Goal: Transaction & Acquisition: Purchase product/service

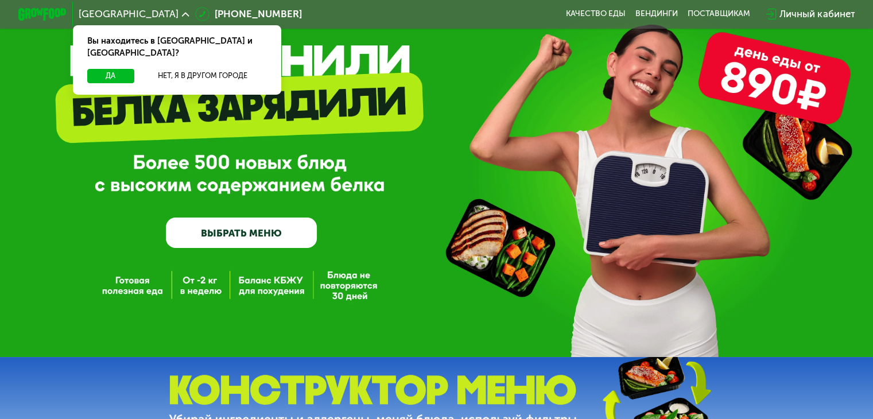
scroll to position [60, 0]
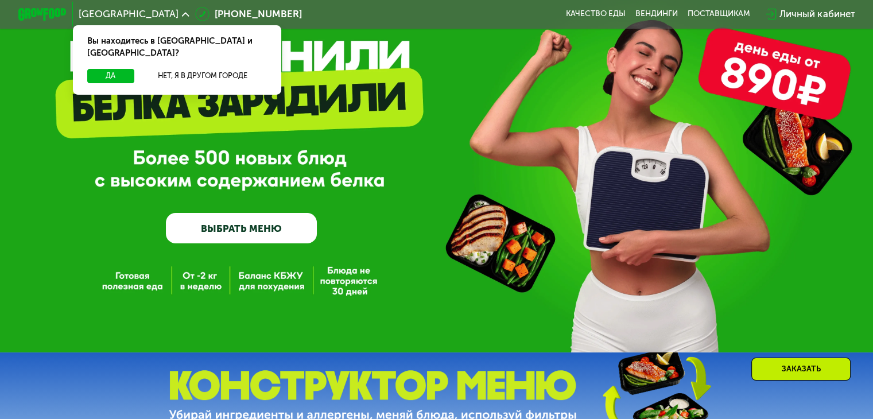
click at [238, 236] on link "ВЫБРАТЬ МЕНЮ" at bounding box center [241, 228] width 151 height 30
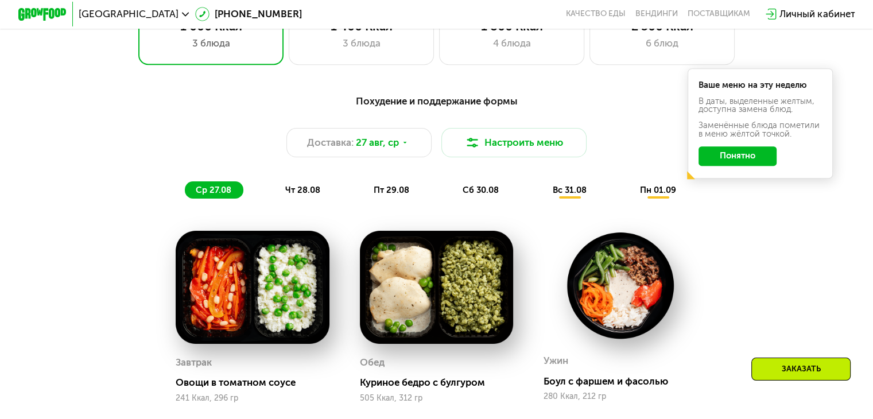
scroll to position [565, 0]
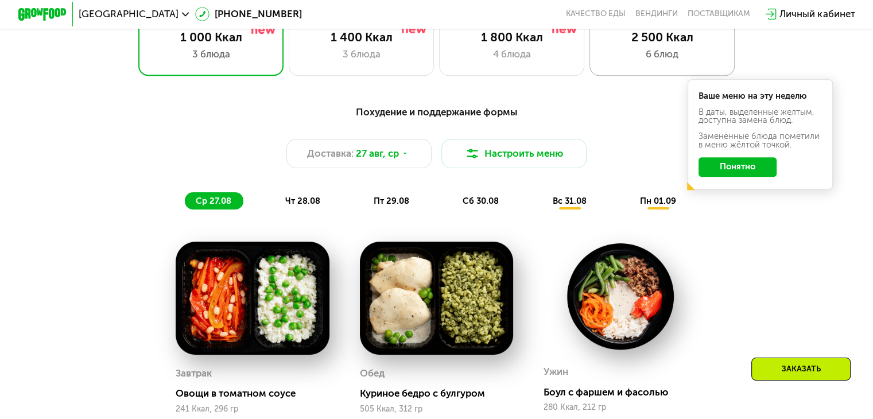
click at [642, 53] on div "6 блюд" at bounding box center [662, 54] width 120 height 14
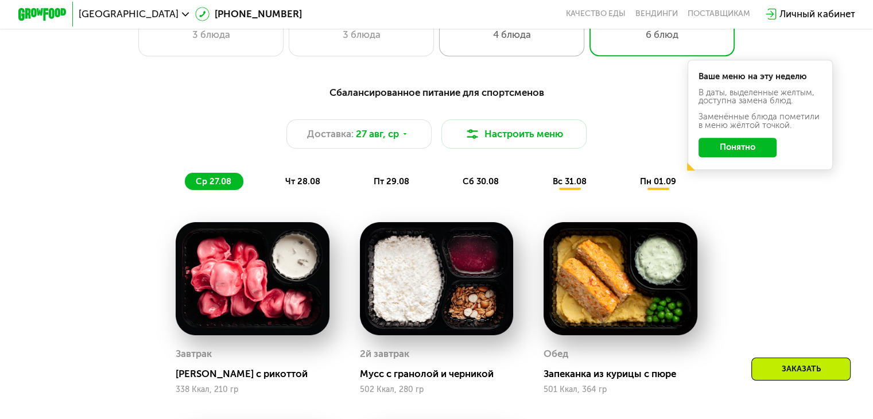
scroll to position [585, 0]
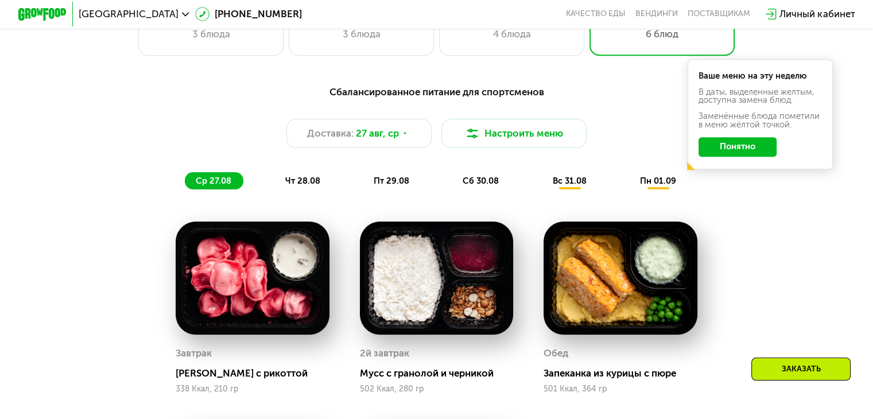
click at [305, 184] on span "чт 28.08" at bounding box center [302, 181] width 35 height 10
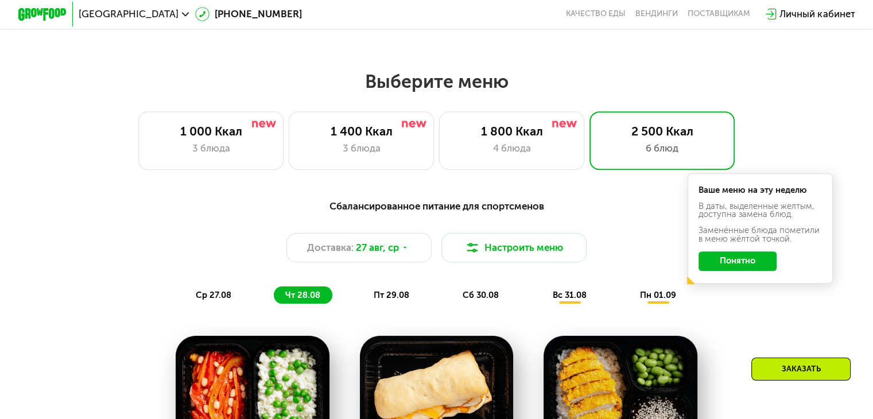
scroll to position [472, 0]
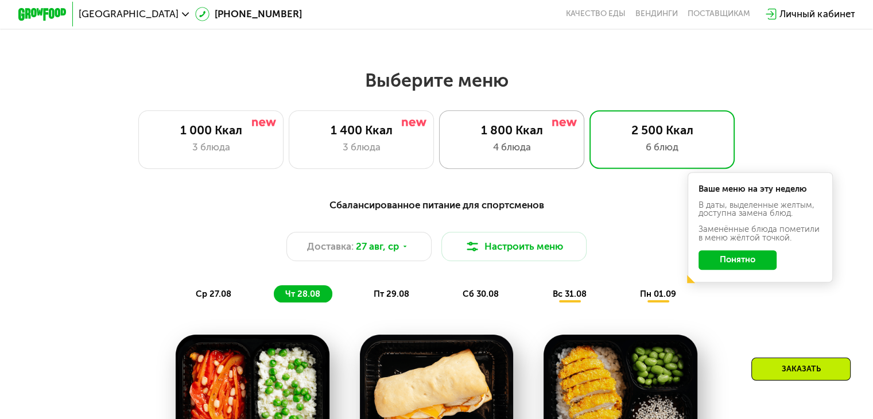
click at [513, 147] on div "4 блюда" at bounding box center [512, 147] width 120 height 14
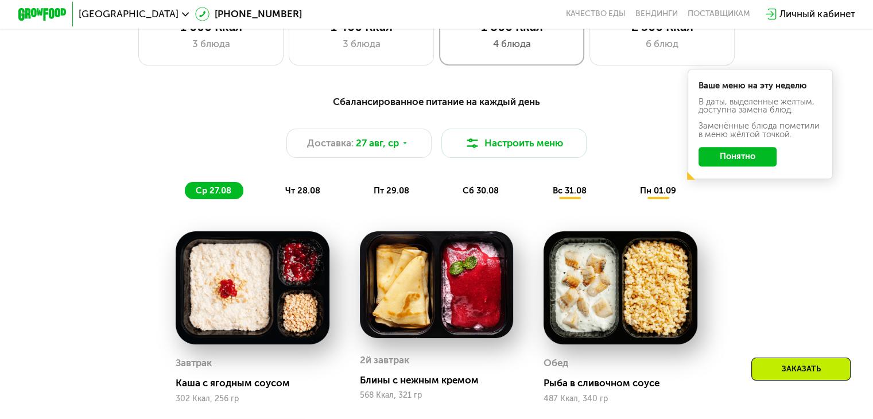
scroll to position [574, 0]
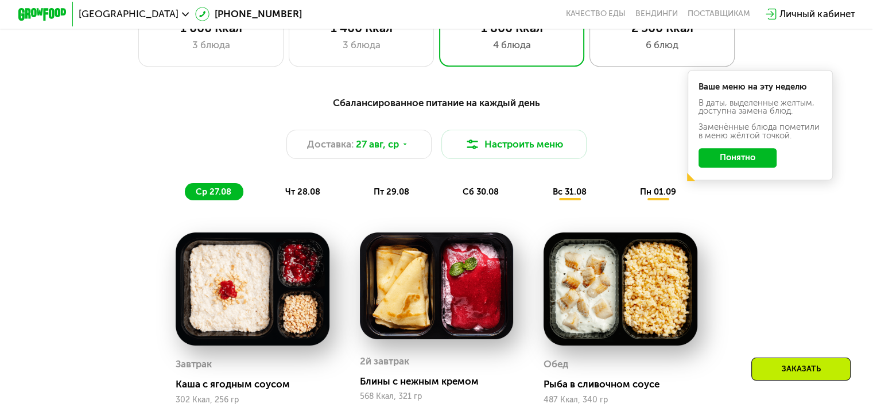
click at [626, 42] on div "6 блюд" at bounding box center [662, 45] width 120 height 14
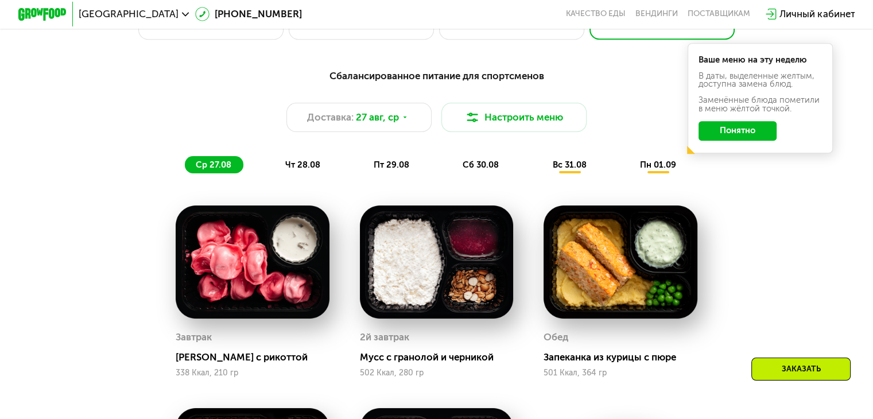
scroll to position [596, 0]
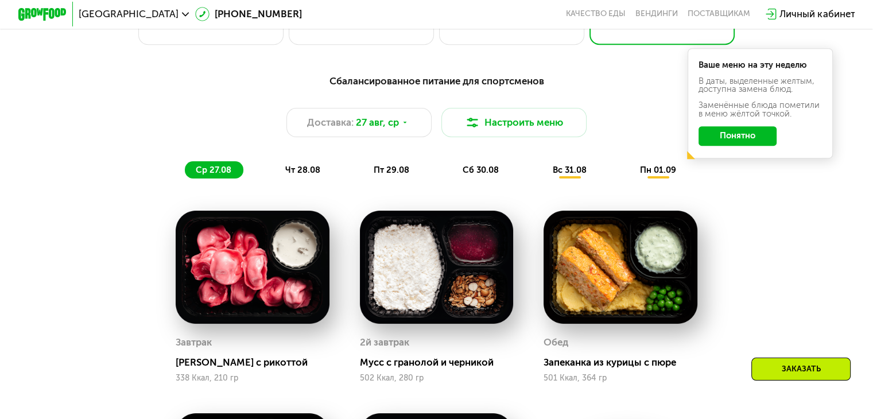
click at [570, 170] on span "вс 31.08" at bounding box center [569, 170] width 34 height 10
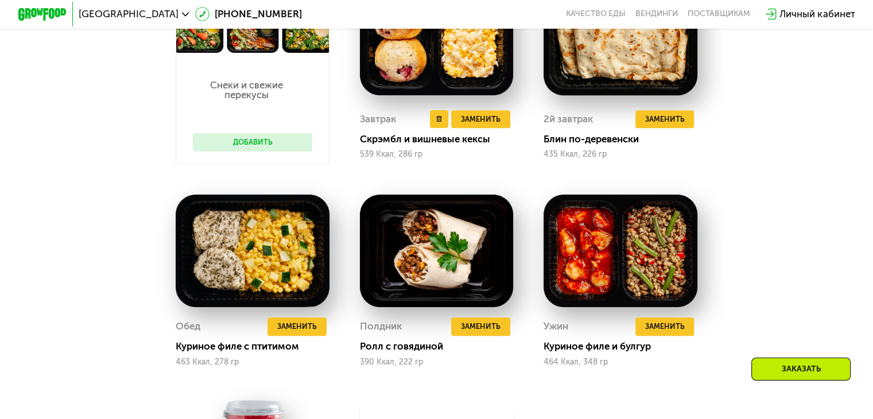
scroll to position [668, 0]
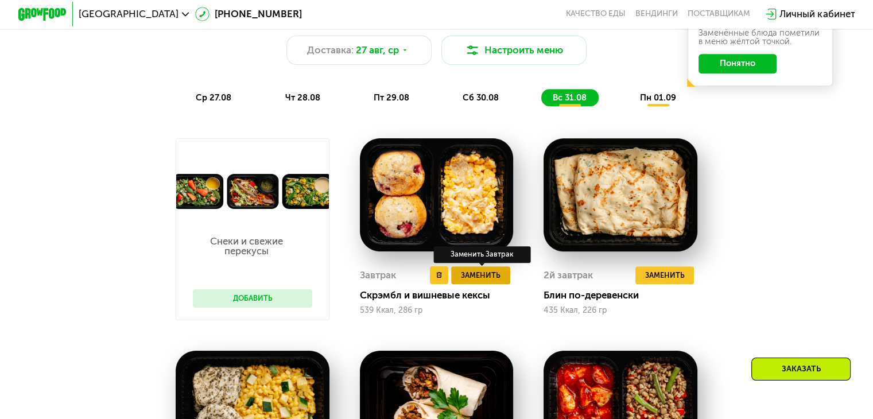
click at [470, 281] on span "Заменить" at bounding box center [481, 275] width 40 height 12
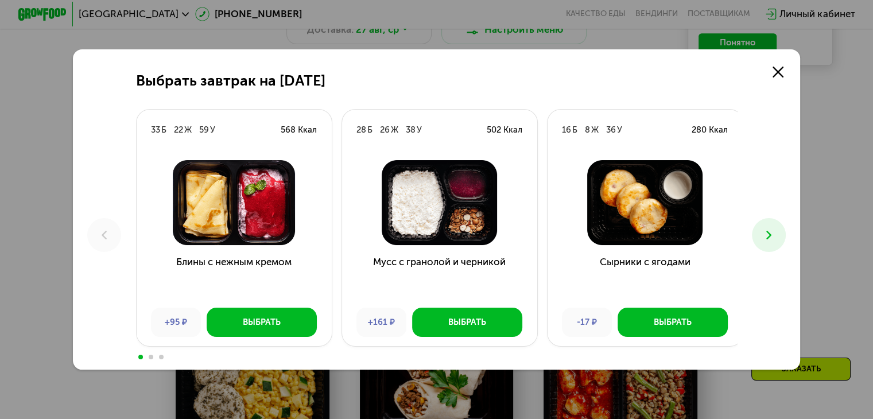
scroll to position [693, 0]
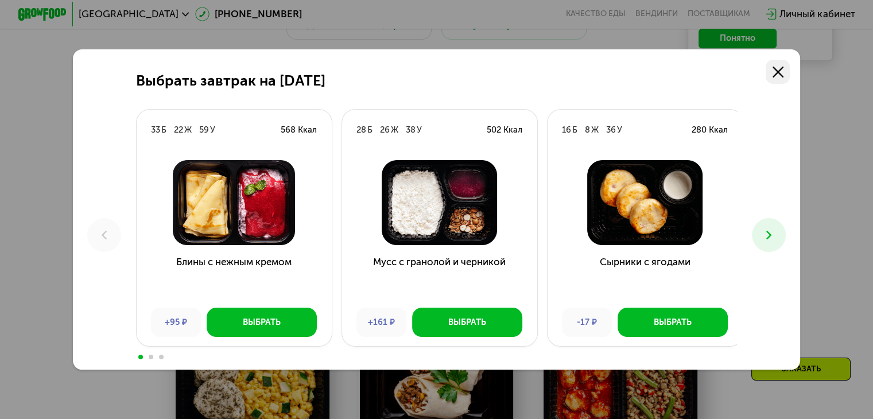
click at [782, 71] on use at bounding box center [778, 72] width 11 height 11
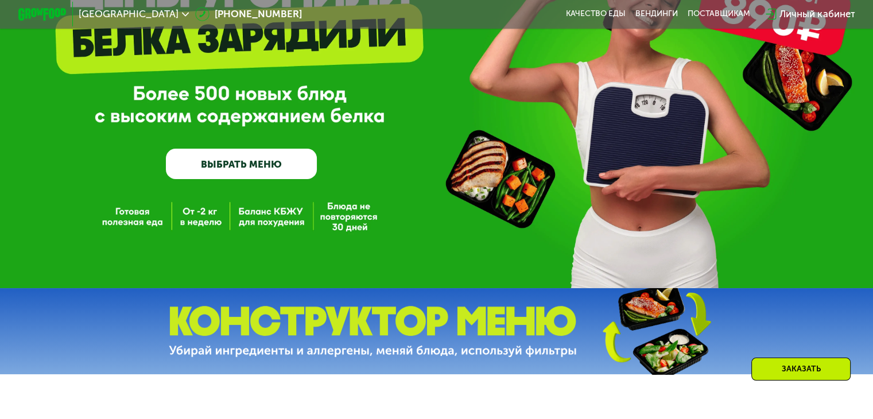
scroll to position [106, 0]
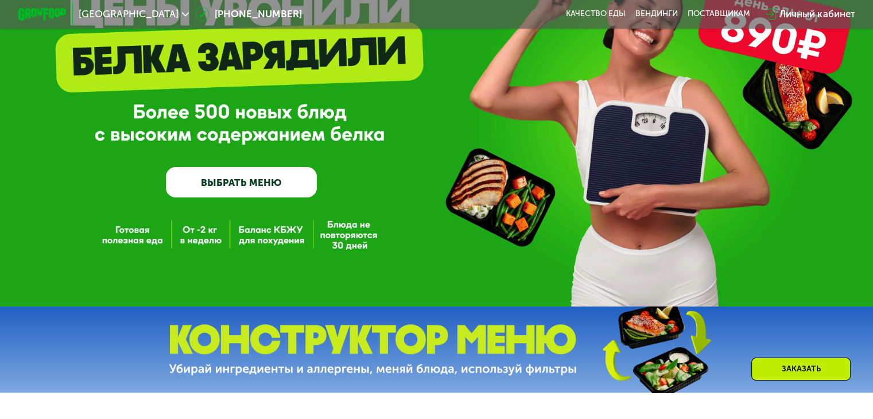
click at [189, 191] on link "ВЫБРАТЬ МЕНЮ" at bounding box center [241, 182] width 151 height 30
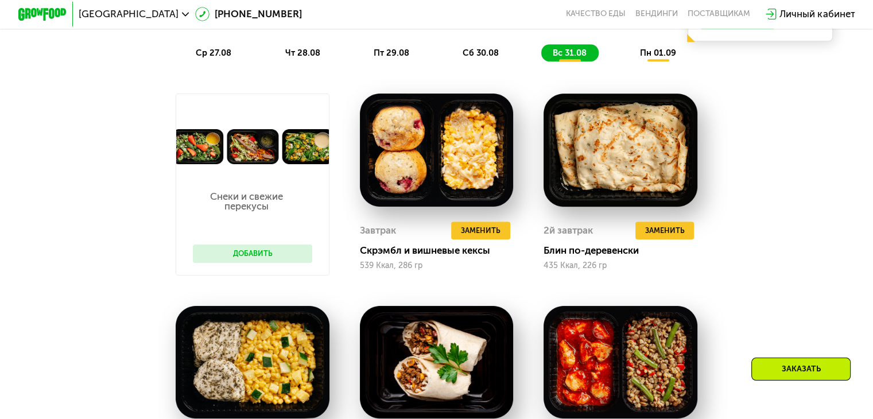
scroll to position [718, 0]
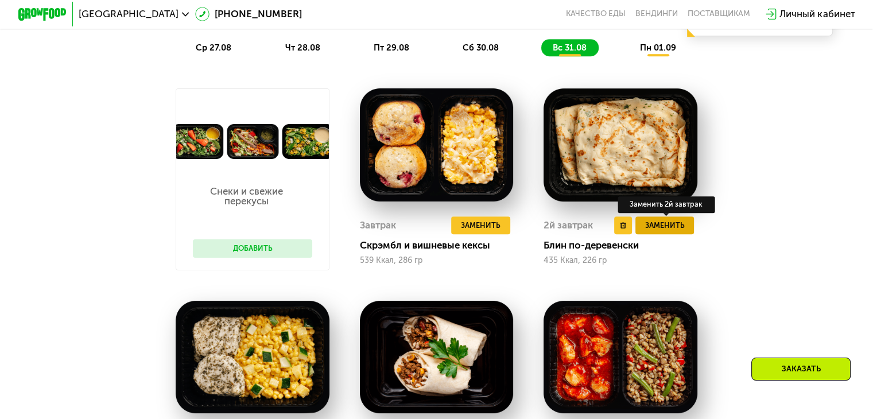
click at [647, 229] on span "Заменить" at bounding box center [665, 225] width 40 height 12
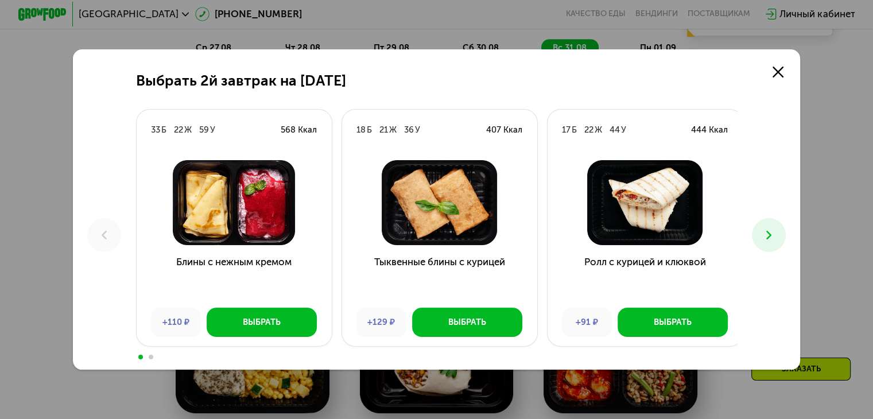
click at [778, 226] on button at bounding box center [769, 235] width 34 height 34
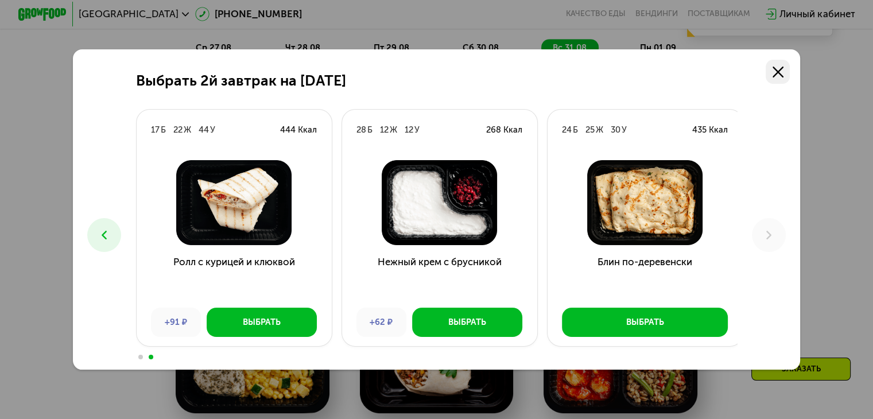
click at [778, 71] on icon at bounding box center [778, 72] width 11 height 11
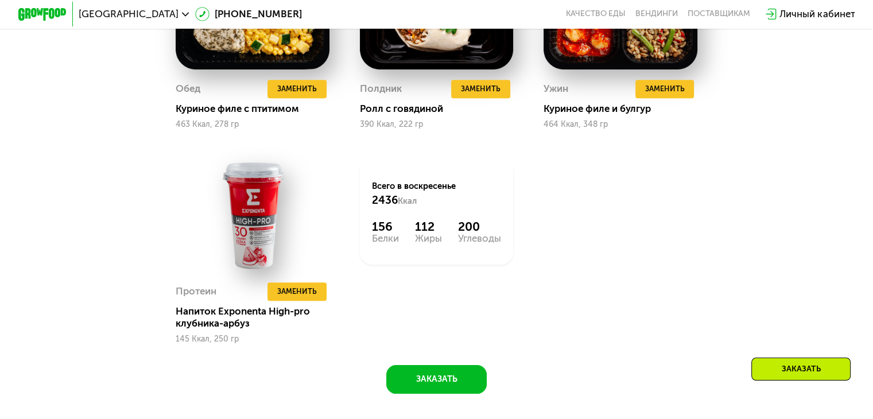
scroll to position [1062, 0]
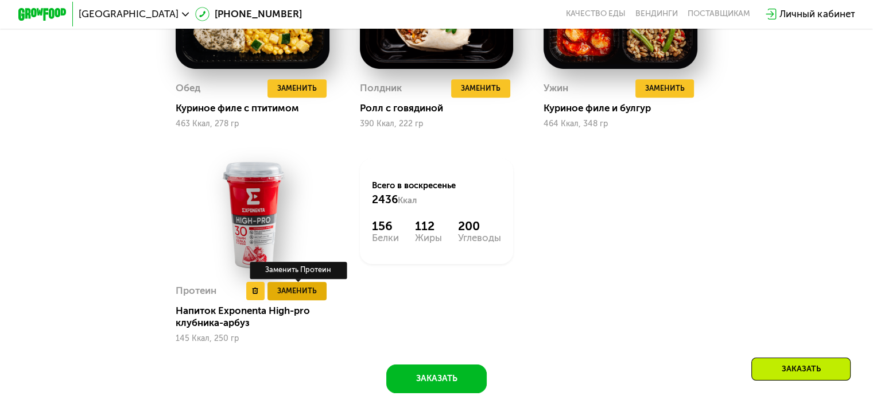
click at [311, 297] on span "Заменить" at bounding box center [297, 291] width 40 height 12
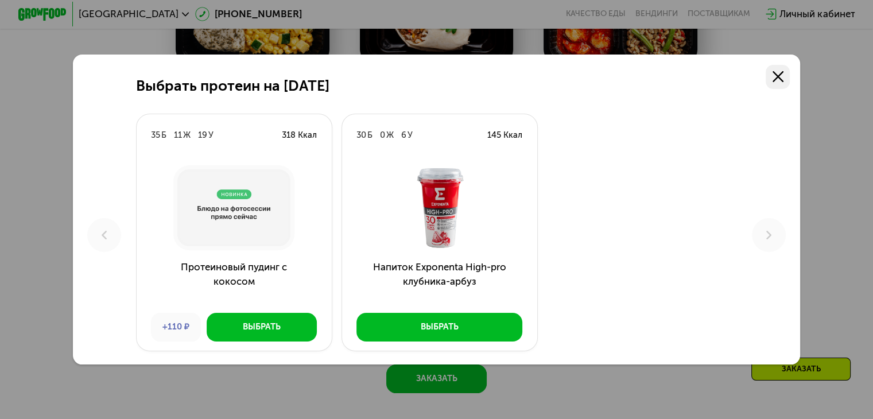
click at [781, 76] on use at bounding box center [778, 76] width 11 height 11
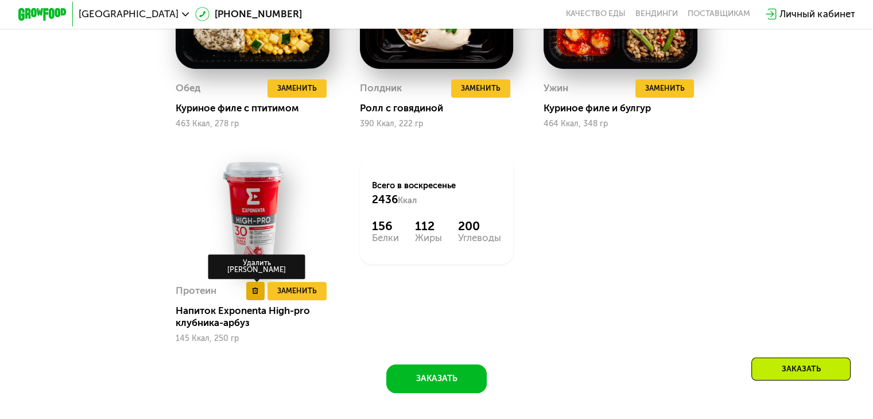
click at [253, 294] on use at bounding box center [256, 291] width 6 height 6
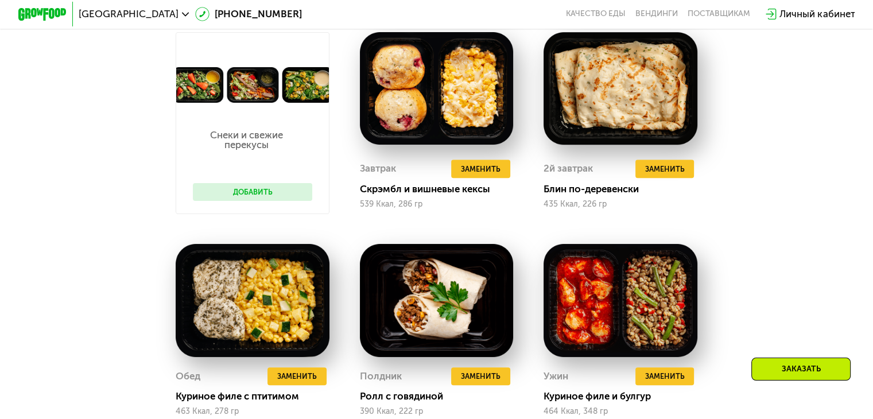
scroll to position [804, 0]
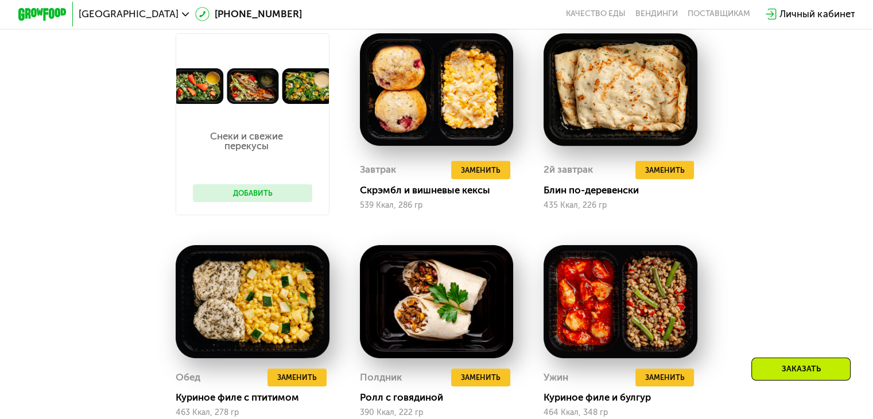
click at [250, 199] on button "Добавить" at bounding box center [252, 193] width 119 height 18
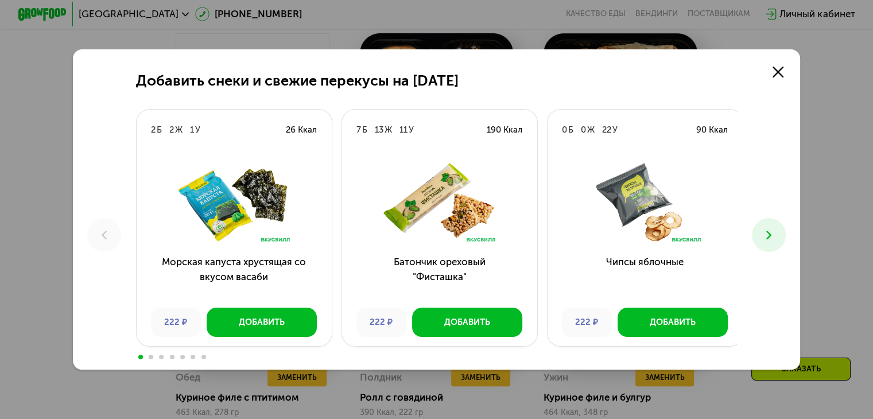
click at [776, 237] on icon at bounding box center [769, 235] width 14 height 14
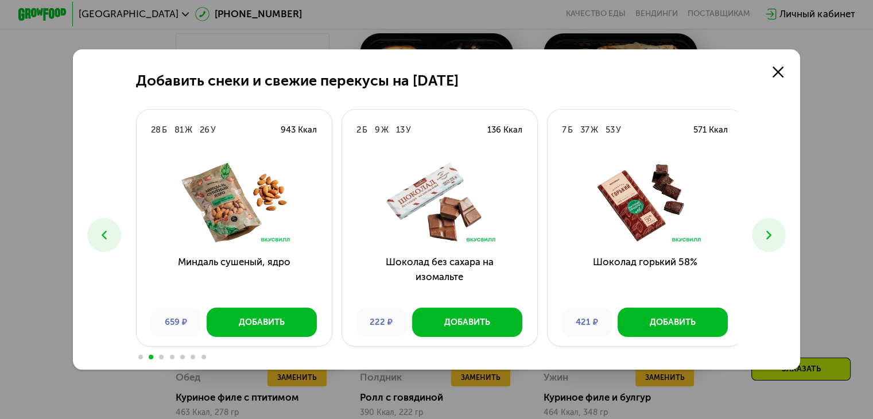
click at [776, 237] on icon at bounding box center [769, 235] width 14 height 14
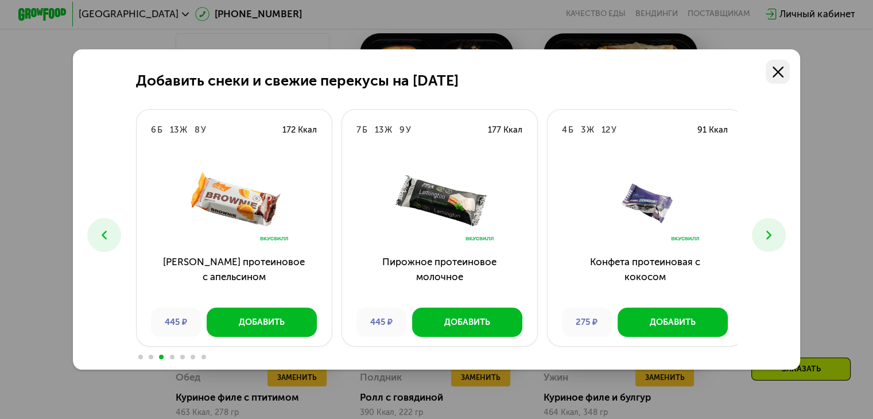
click at [778, 72] on use at bounding box center [778, 72] width 11 height 11
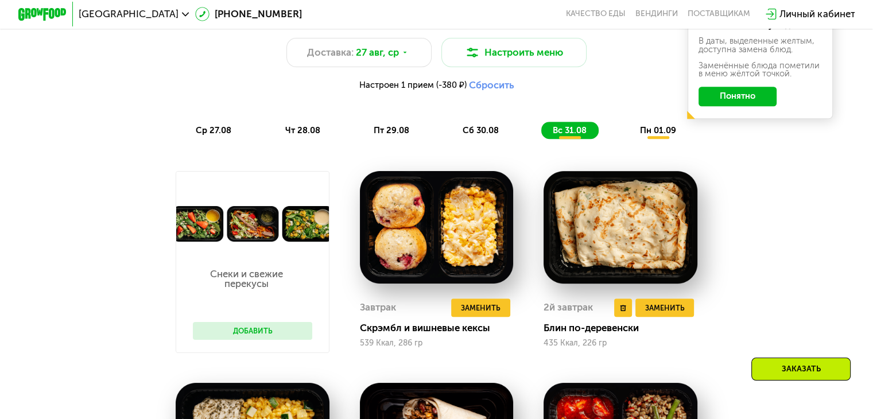
scroll to position [654, 0]
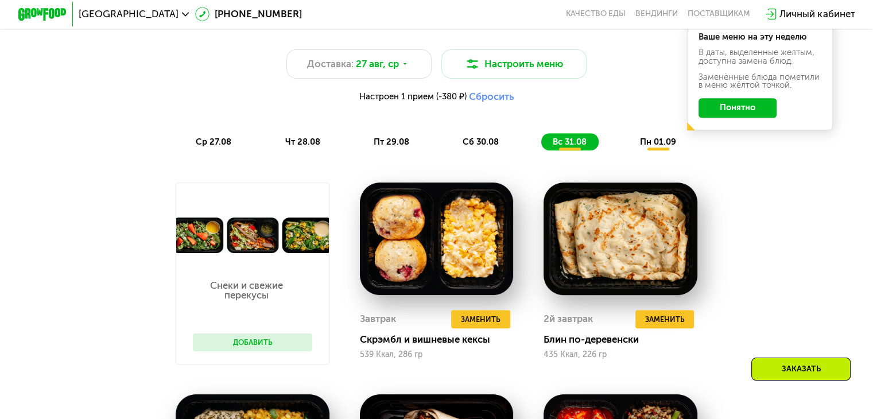
click at [661, 142] on span "пн 01.09" at bounding box center [658, 142] width 36 height 10
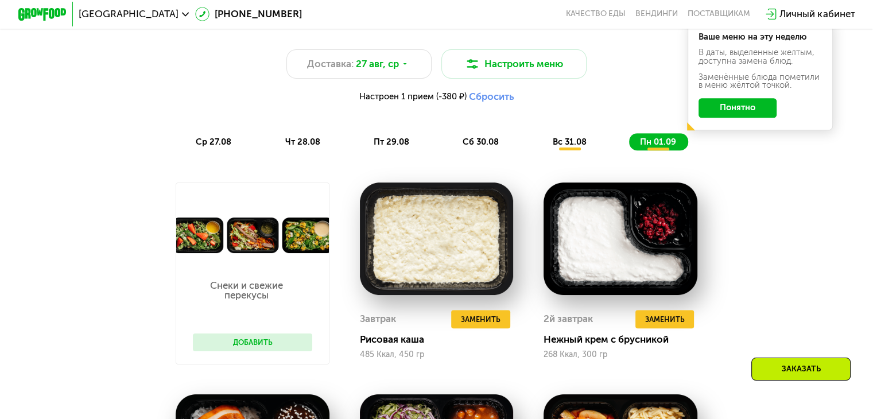
click at [581, 143] on span "вс 31.08" at bounding box center [569, 142] width 34 height 10
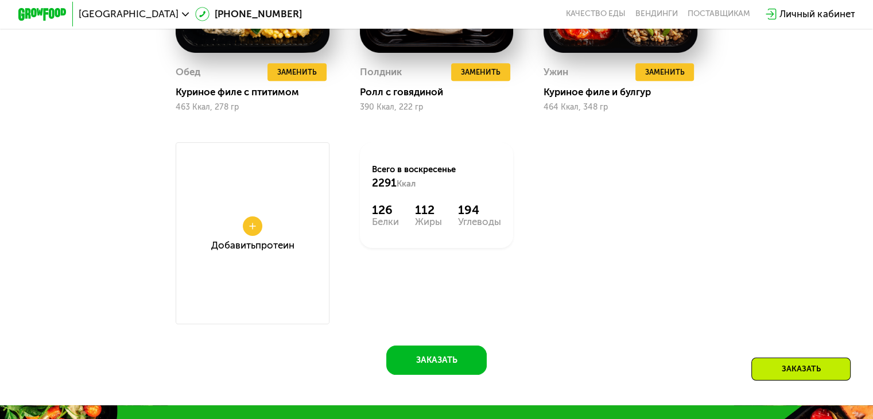
scroll to position [1115, 0]
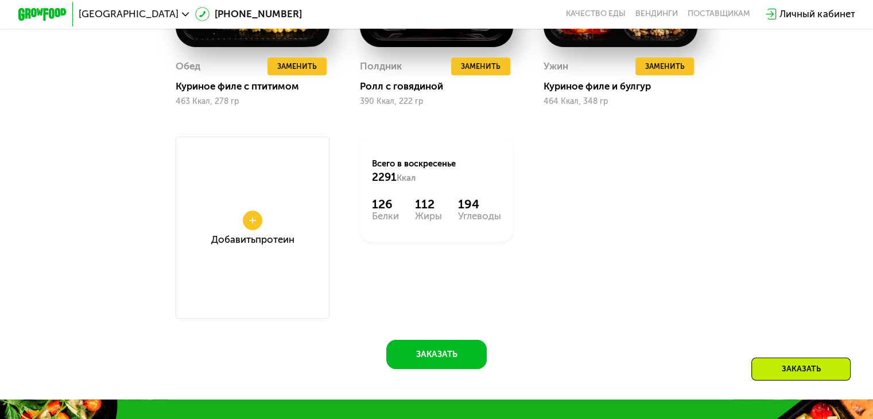
click at [250, 230] on button at bounding box center [253, 221] width 20 height 20
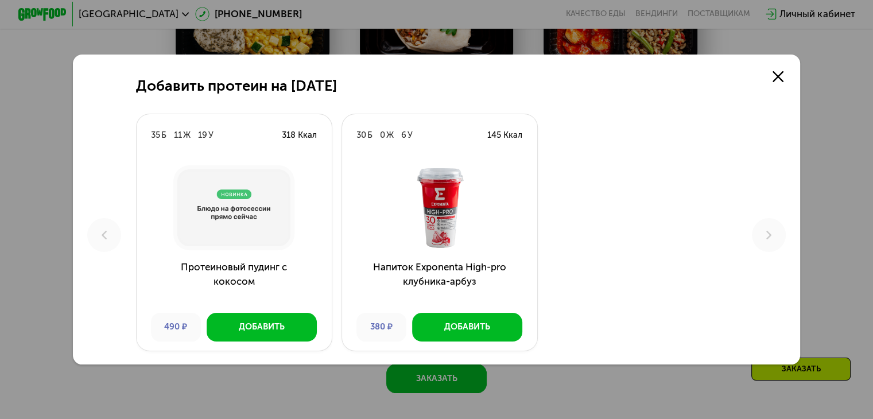
scroll to position [1087, 0]
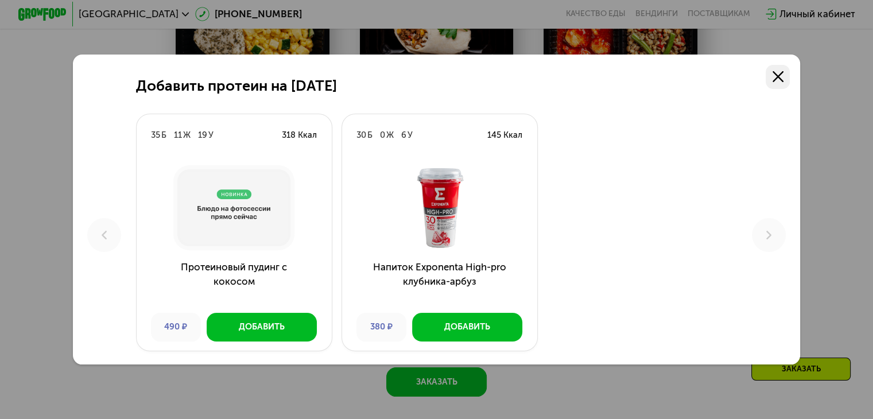
click at [783, 72] on use at bounding box center [778, 76] width 11 height 11
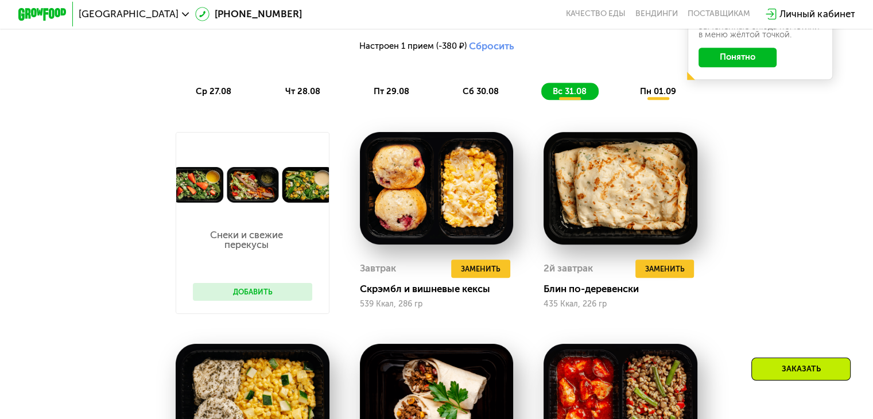
scroll to position [704, 0]
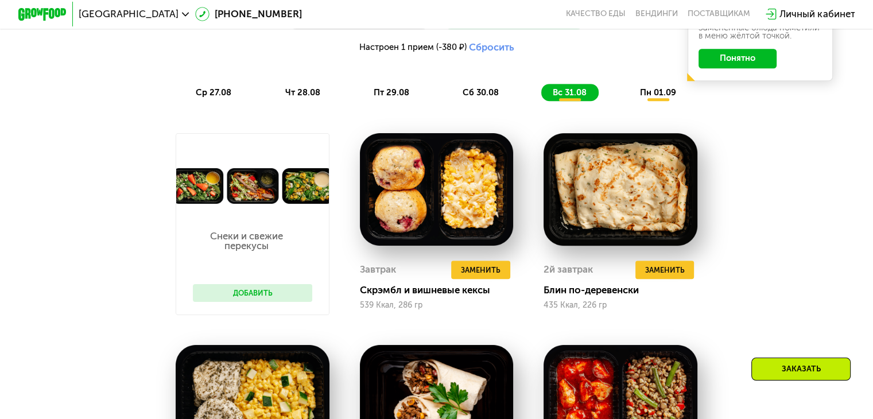
click at [490, 96] on span "сб 30.08" at bounding box center [481, 92] width 36 height 10
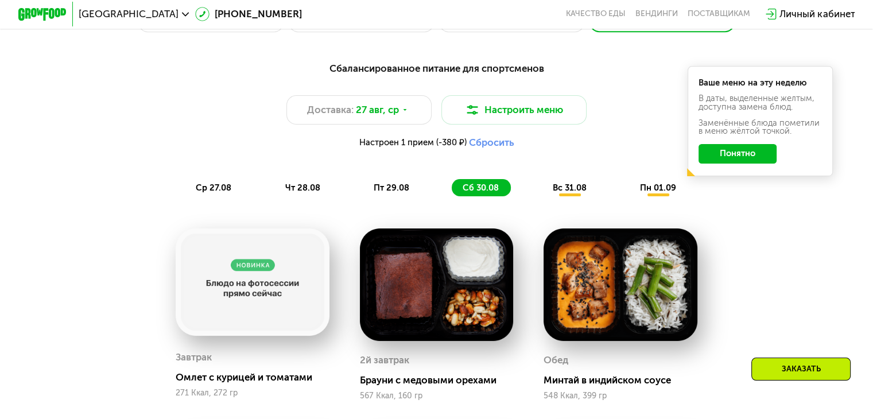
scroll to position [602, 0]
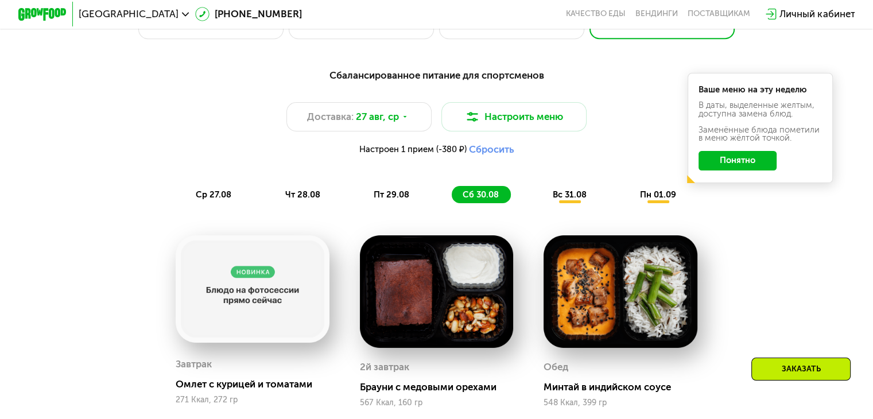
click at [652, 200] on span "пн 01.09" at bounding box center [658, 194] width 36 height 10
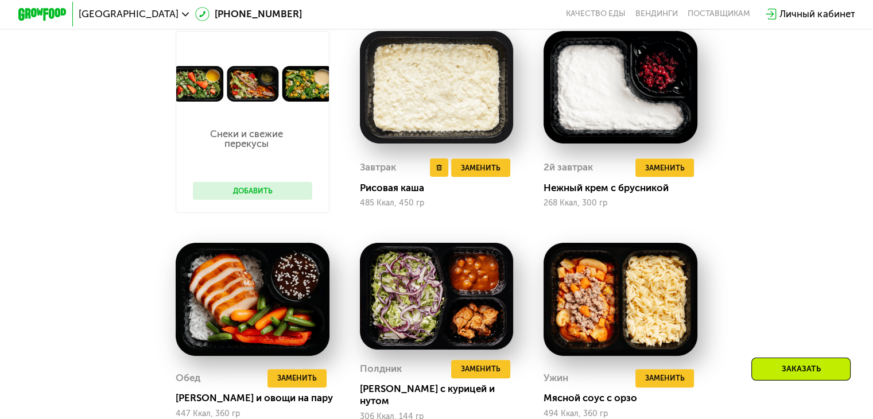
scroll to position [836, 0]
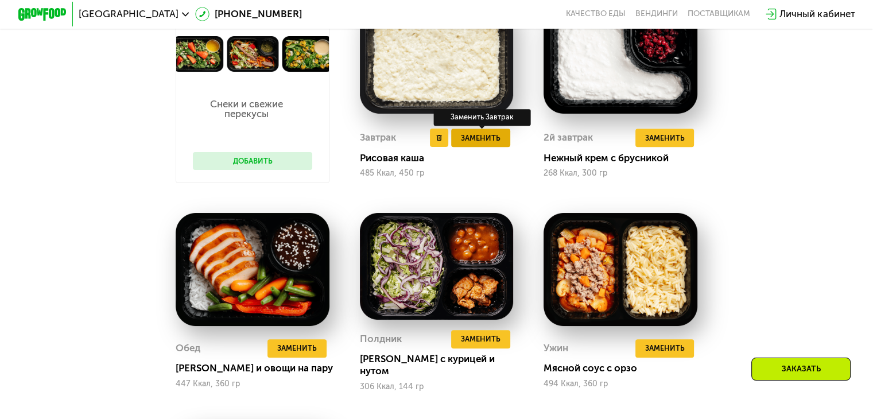
click at [496, 142] on span "Заменить" at bounding box center [481, 138] width 40 height 12
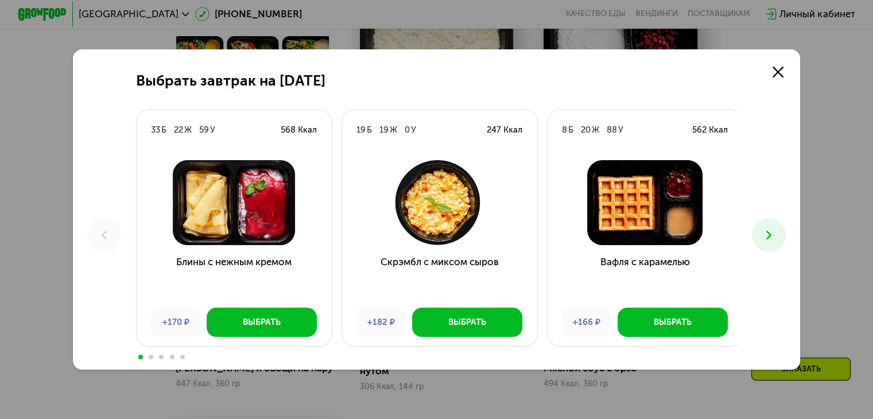
click at [776, 234] on icon at bounding box center [769, 235] width 14 height 14
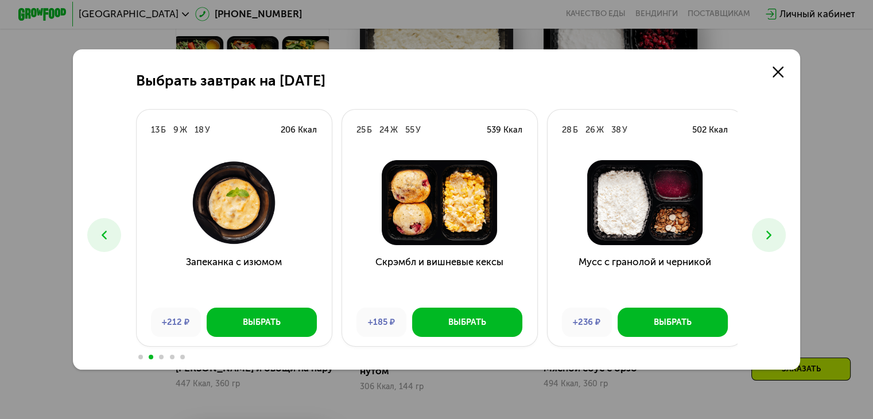
click at [627, 200] on img at bounding box center [645, 202] width 176 height 85
click at [787, 68] on link at bounding box center [778, 72] width 24 height 24
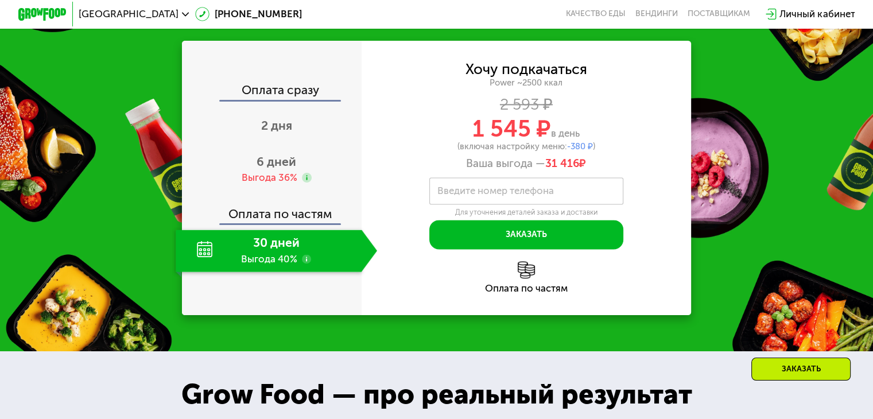
scroll to position [1543, 0]
click at [278, 184] on div "Выгода 36%" at bounding box center [269, 177] width 56 height 13
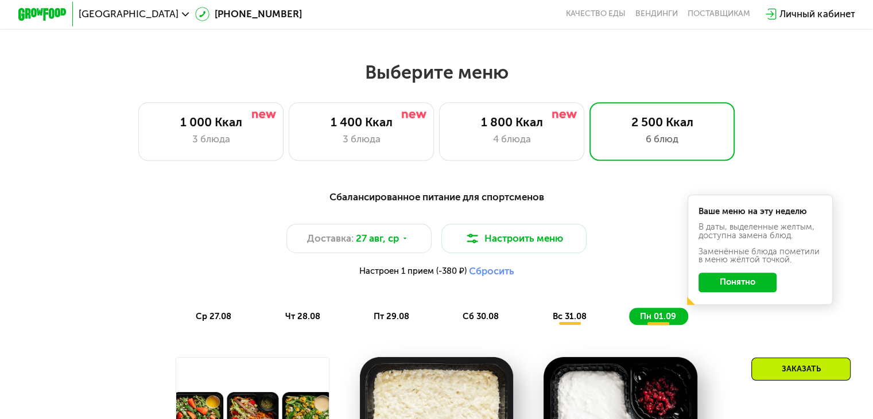
scroll to position [479, 0]
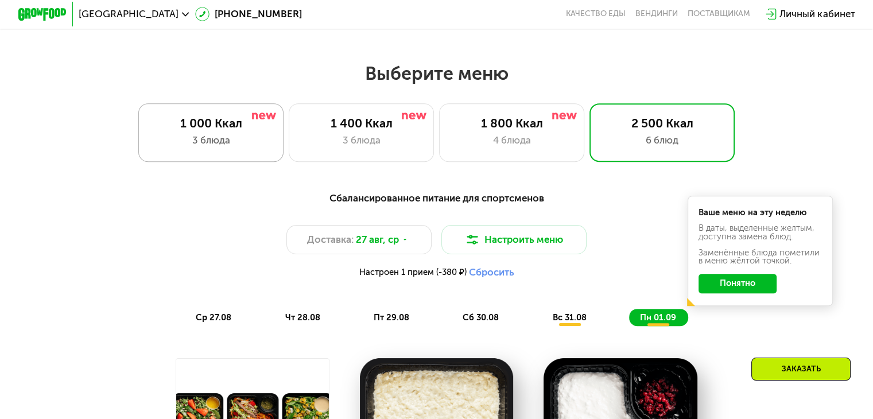
click at [249, 145] on div "3 блюда" at bounding box center [211, 140] width 120 height 14
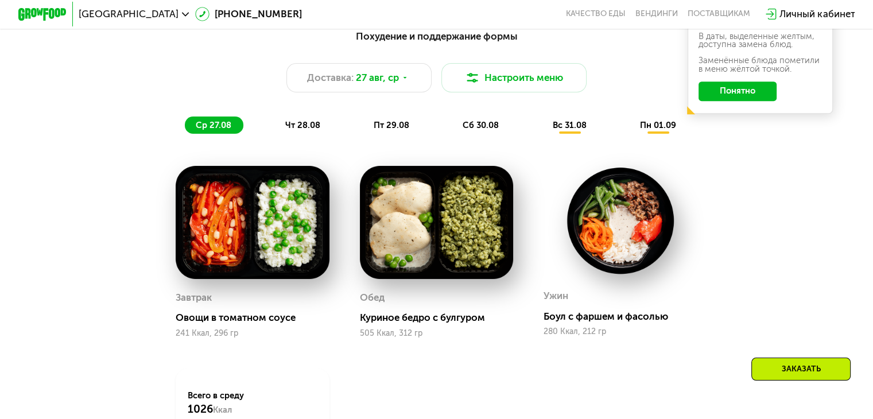
scroll to position [643, 0]
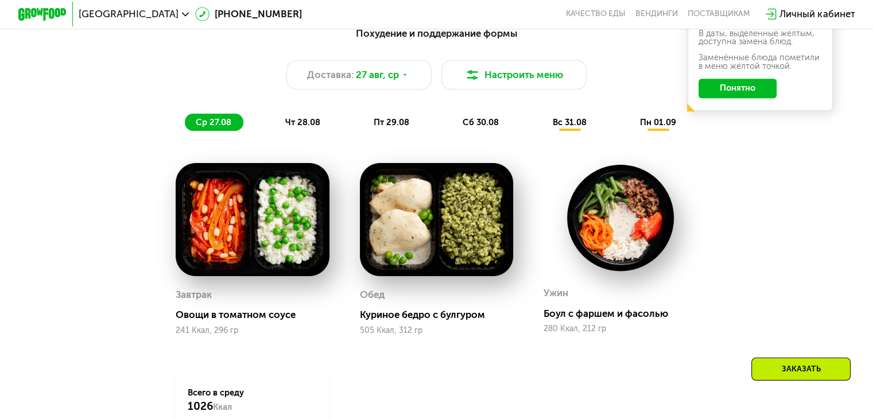
click at [363, 127] on div "чт 28.08" at bounding box center [392, 122] width 59 height 17
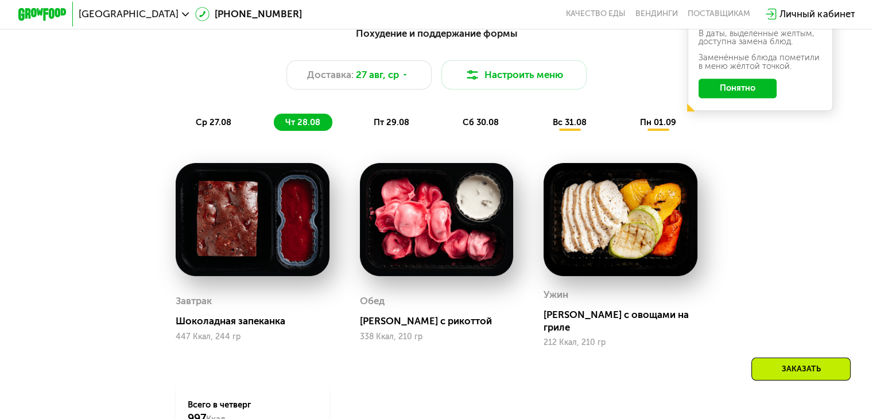
click at [396, 127] on span "пт 29.08" at bounding box center [392, 122] width 36 height 10
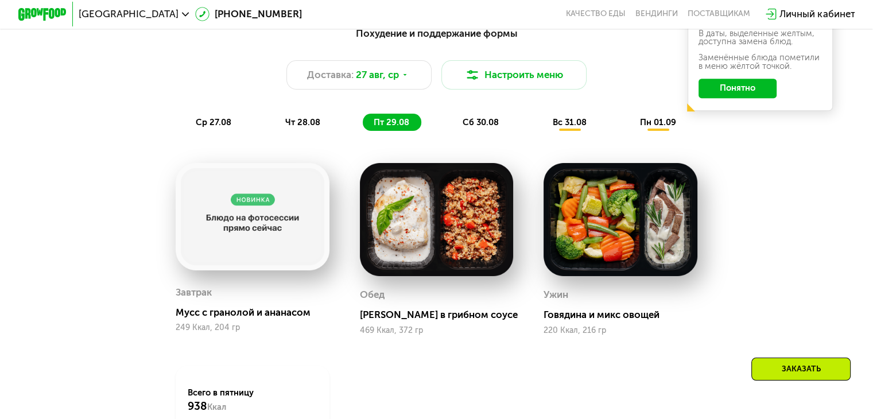
click at [541, 131] on div "сб 30.08" at bounding box center [569, 122] width 57 height 17
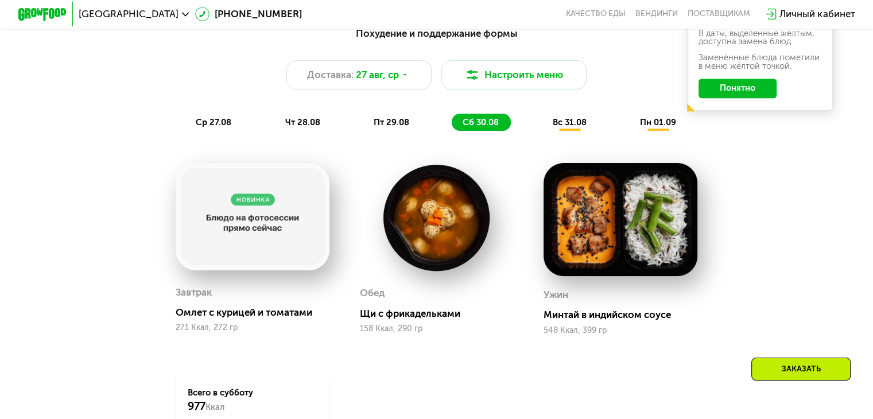
click at [571, 127] on span "вс 31.08" at bounding box center [569, 122] width 34 height 10
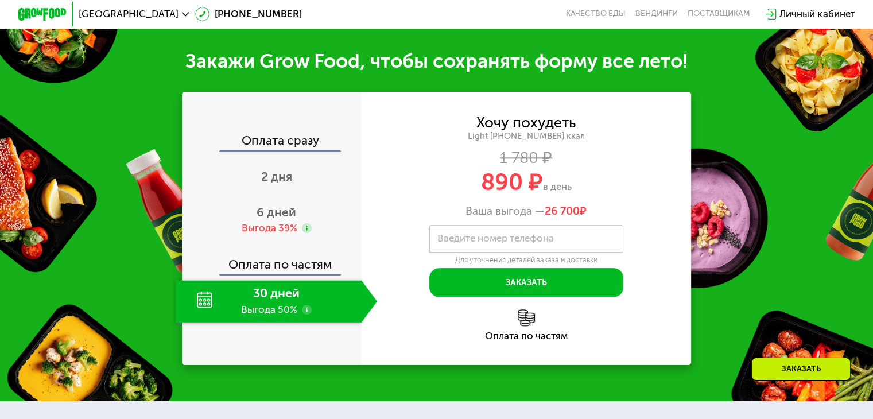
scroll to position [1263, 0]
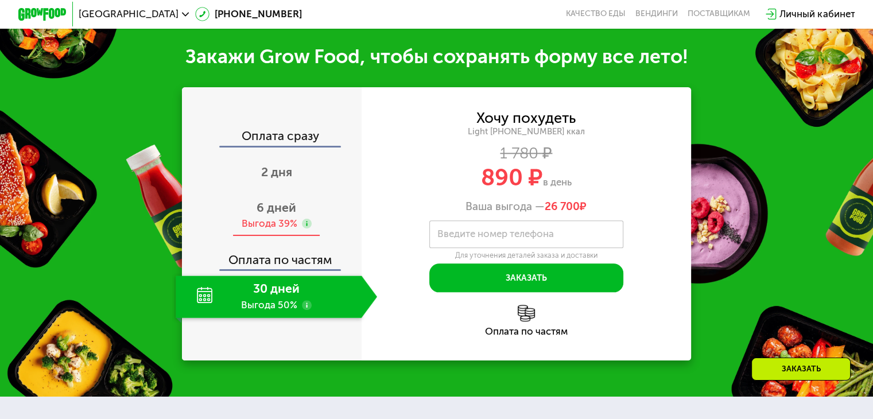
click at [282, 230] on div "6 дней Выгода 39%" at bounding box center [276, 215] width 201 height 42
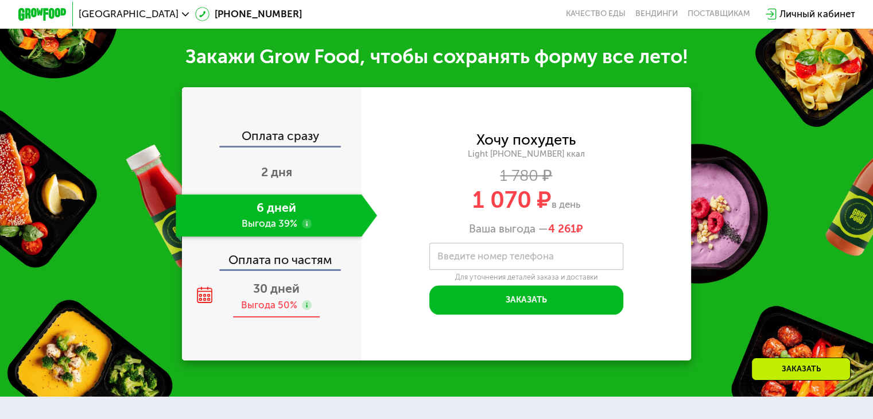
click at [261, 312] on div "Выгода 50%" at bounding box center [269, 304] width 56 height 13
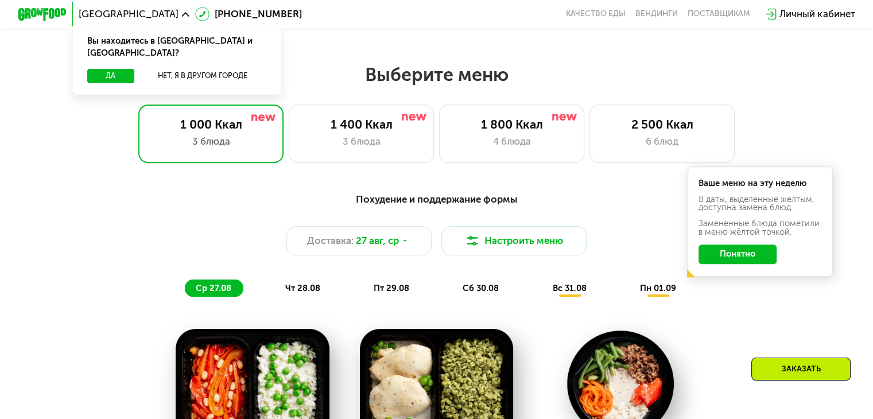
scroll to position [481, 0]
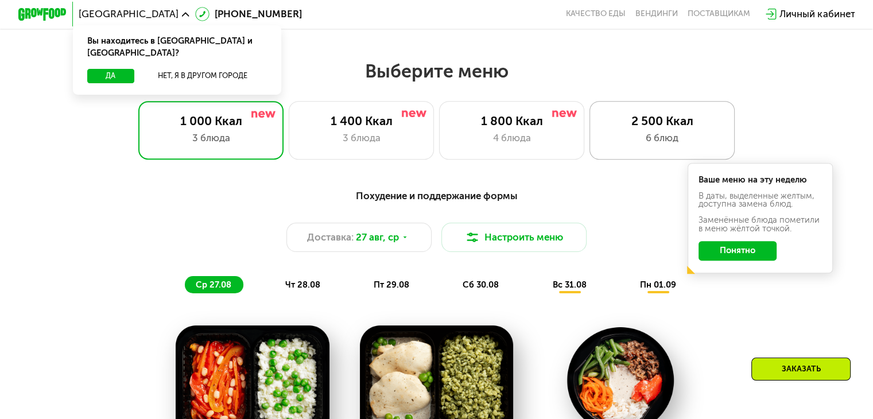
click at [634, 143] on div "6 блюд" at bounding box center [662, 138] width 120 height 14
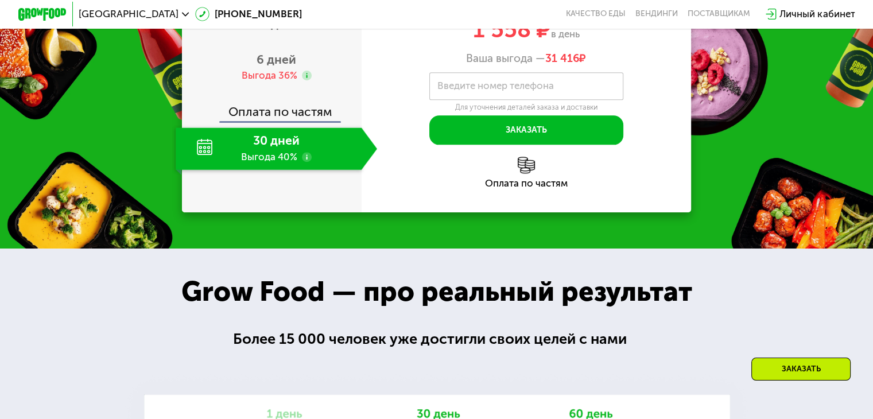
scroll to position [1430, 0]
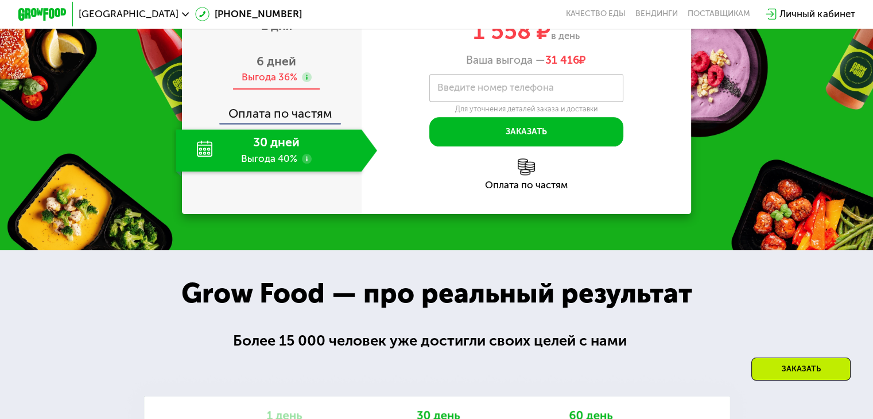
click at [305, 90] on div "6 дней Выгода 36%" at bounding box center [276, 69] width 201 height 42
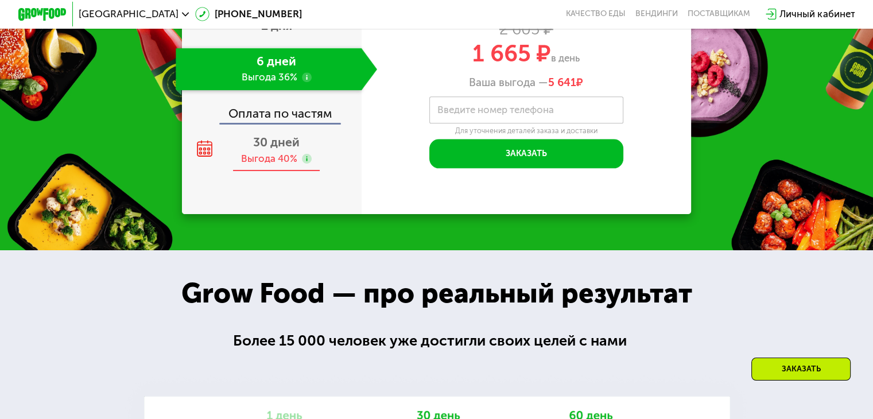
click at [270, 172] on div "30 дней Выгода 40%" at bounding box center [276, 150] width 201 height 42
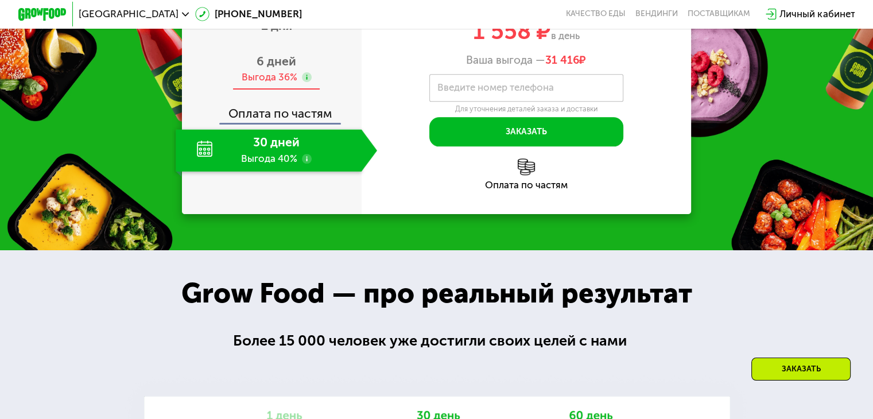
click at [276, 68] on span "6 дней" at bounding box center [277, 61] width 40 height 14
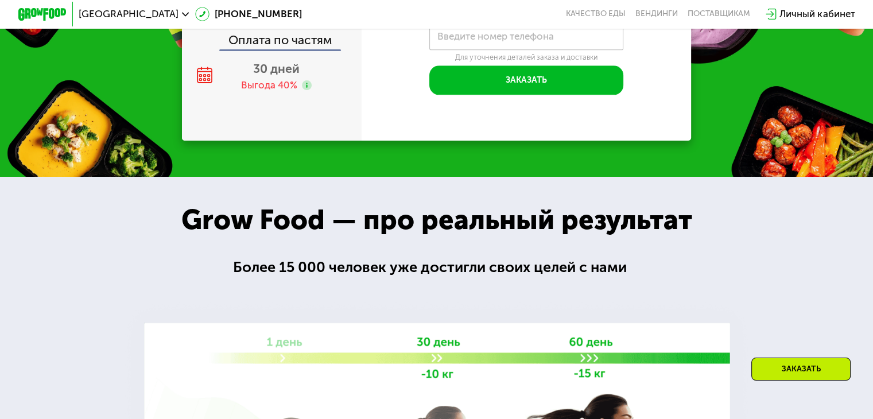
scroll to position [1505, 0]
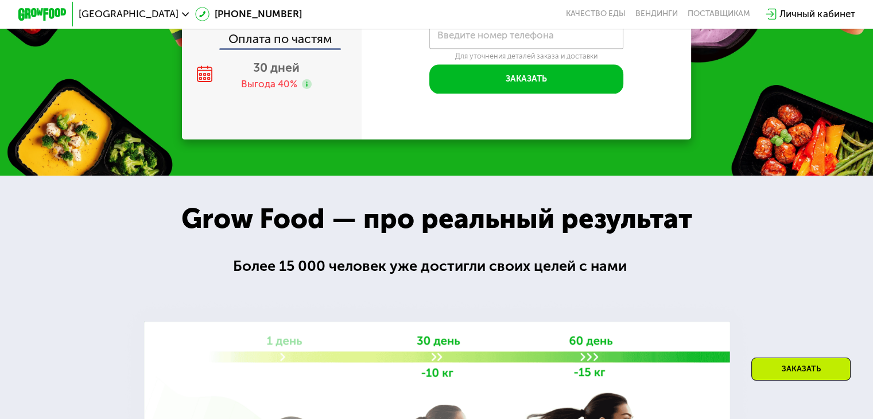
click at [276, 75] on span "30 дней" at bounding box center [276, 67] width 46 height 14
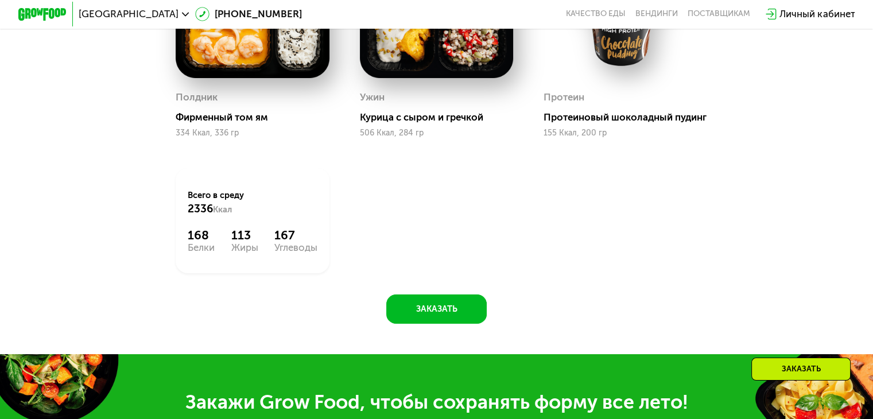
scroll to position [1034, 0]
